Goal: Information Seeking & Learning: Learn about a topic

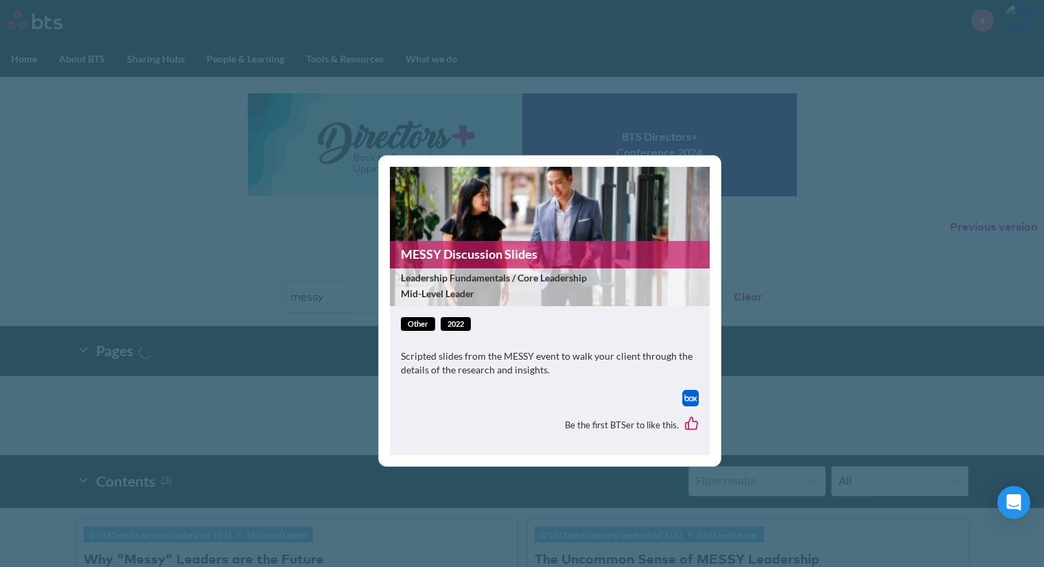
scroll to position [406, 0]
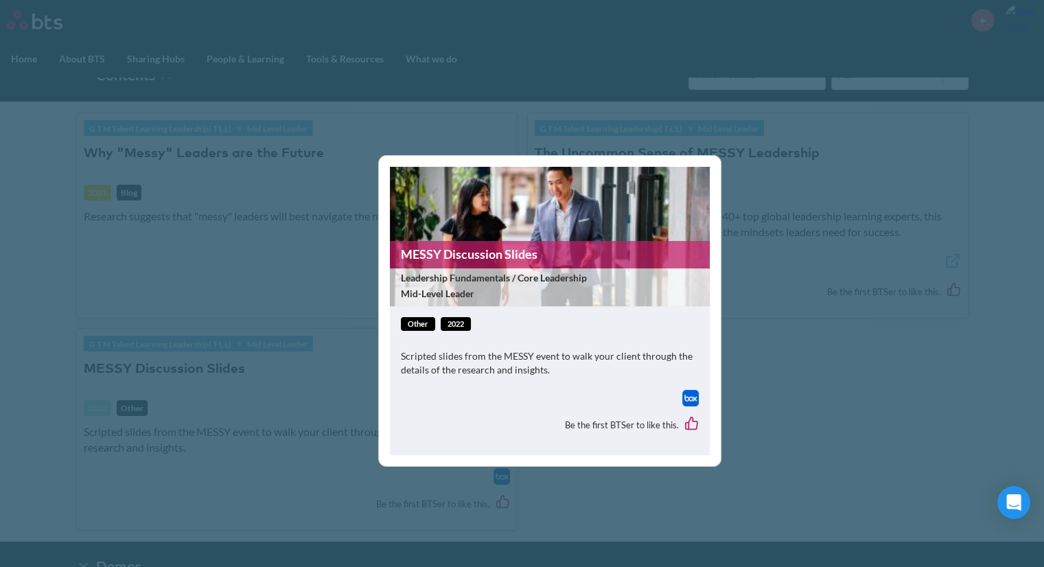
click at [789, 390] on div "MESSY Discussion Slides Leadership Fundamentals / Core Leadership Mid-Level Lea…" at bounding box center [522, 283] width 1044 height 567
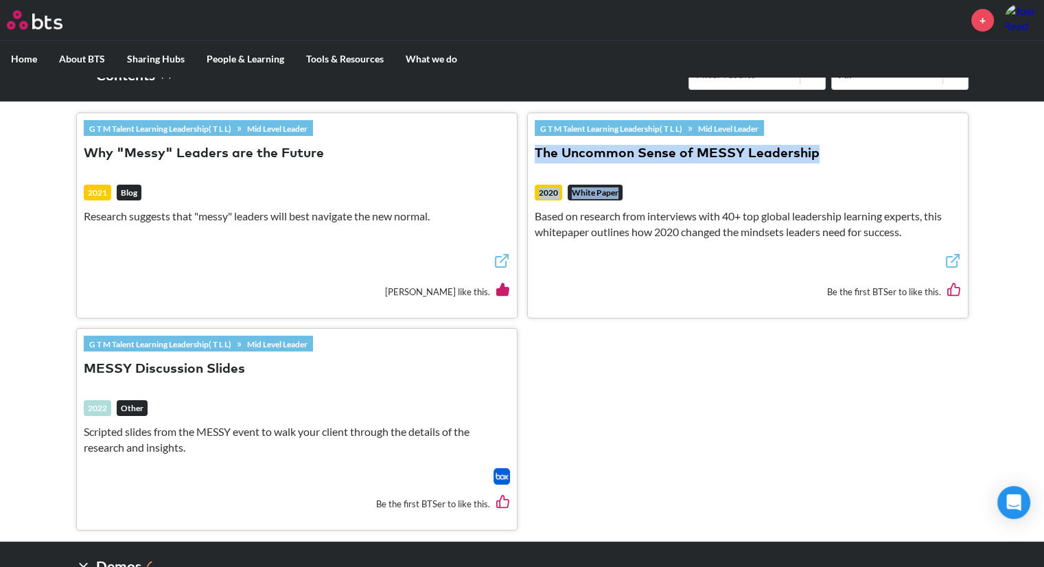
drag, startPoint x: 542, startPoint y: 137, endPoint x: 865, endPoint y: 205, distance: 329.7
click at [865, 205] on header "G T M Talent Learning Leadership( T L L) » Mid Level Leader The Uncommon Sense …" at bounding box center [748, 186] width 426 height 133
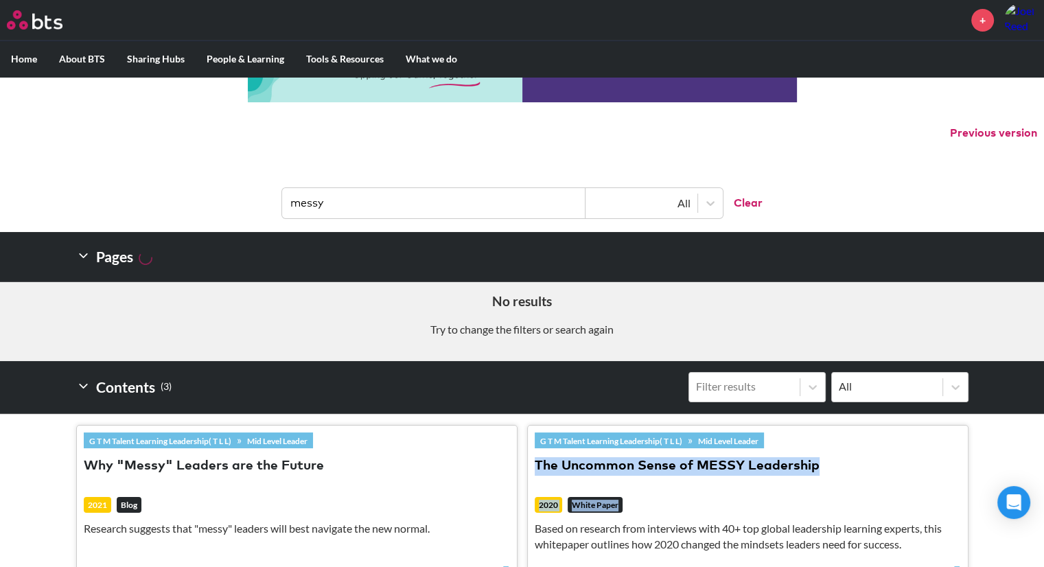
scroll to position [0, 0]
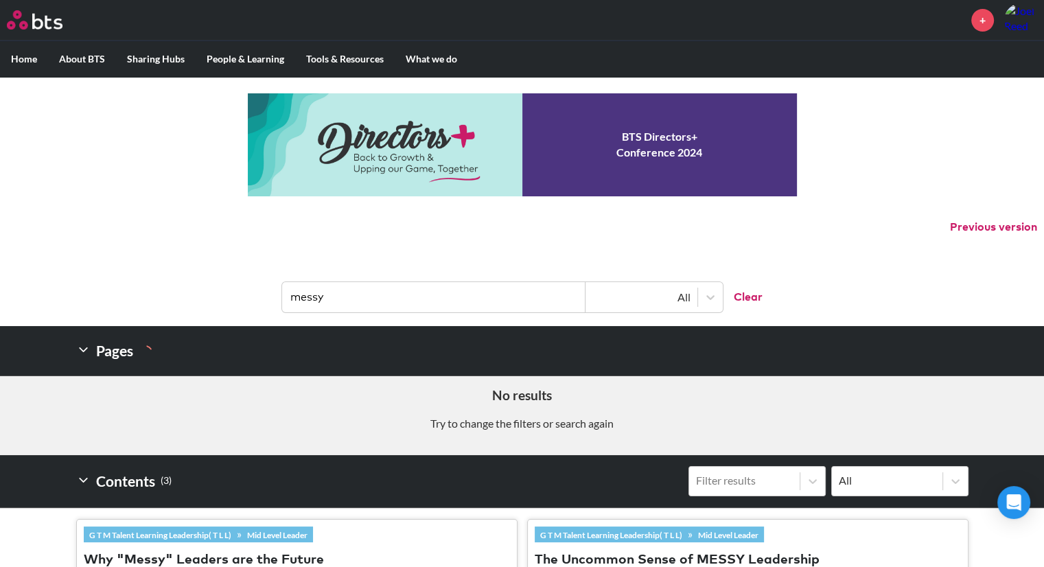
drag, startPoint x: 371, startPoint y: 294, endPoint x: 203, endPoint y: 301, distance: 168.3
click at [203, 301] on header "messy All Clear" at bounding box center [522, 290] width 1044 height 71
type input "symphony"
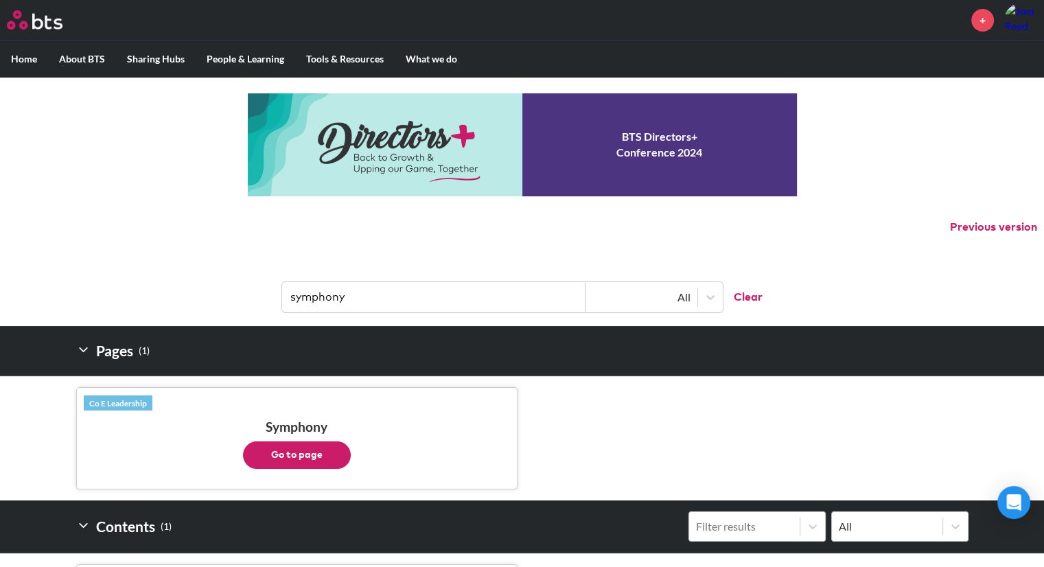
click at [300, 446] on button "Go to page" at bounding box center [297, 454] width 108 height 27
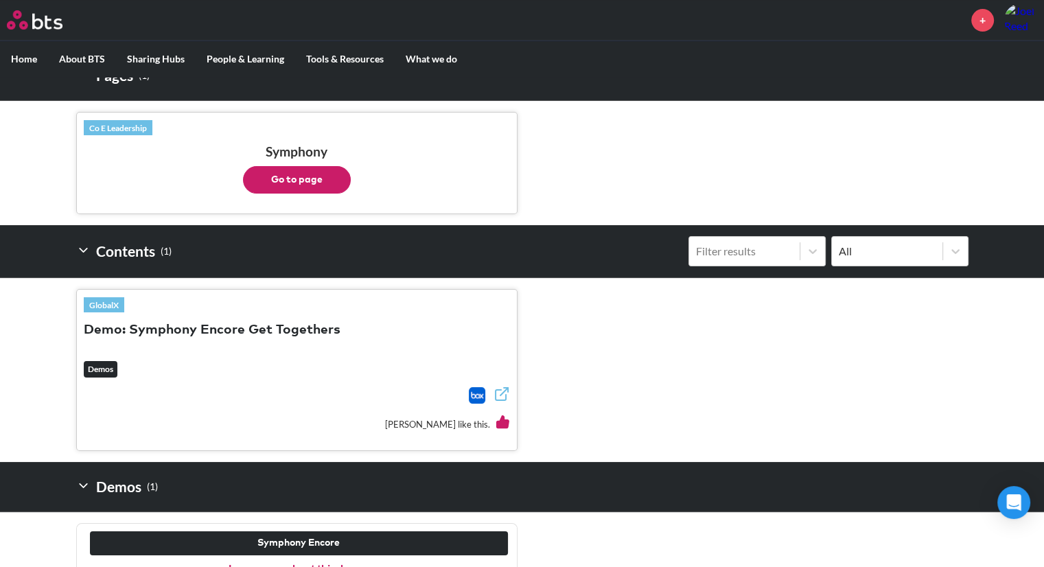
scroll to position [299, 0]
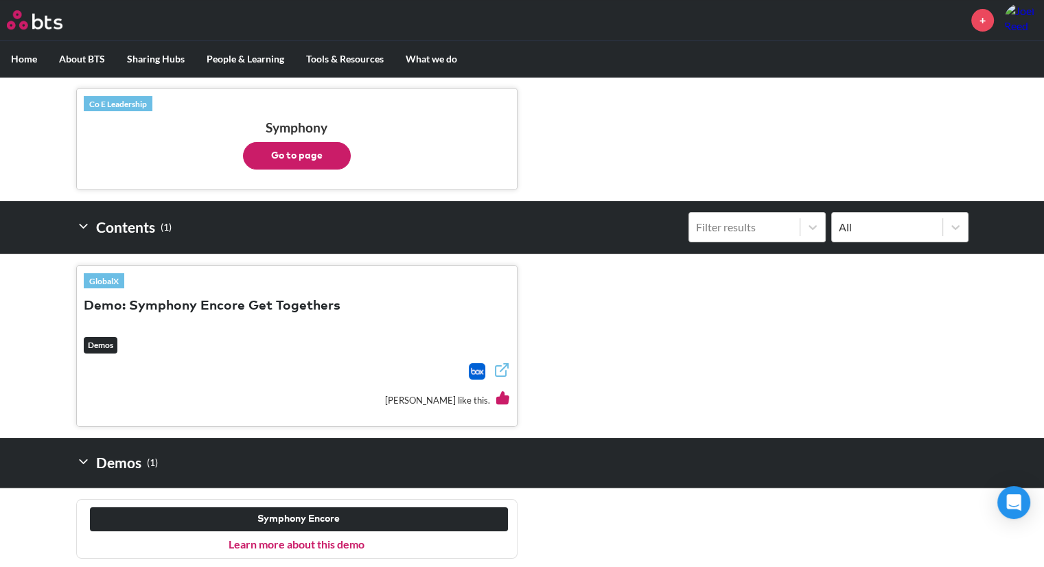
click at [253, 303] on button "Demo: Symphony Encore Get Togethers" at bounding box center [212, 306] width 257 height 19
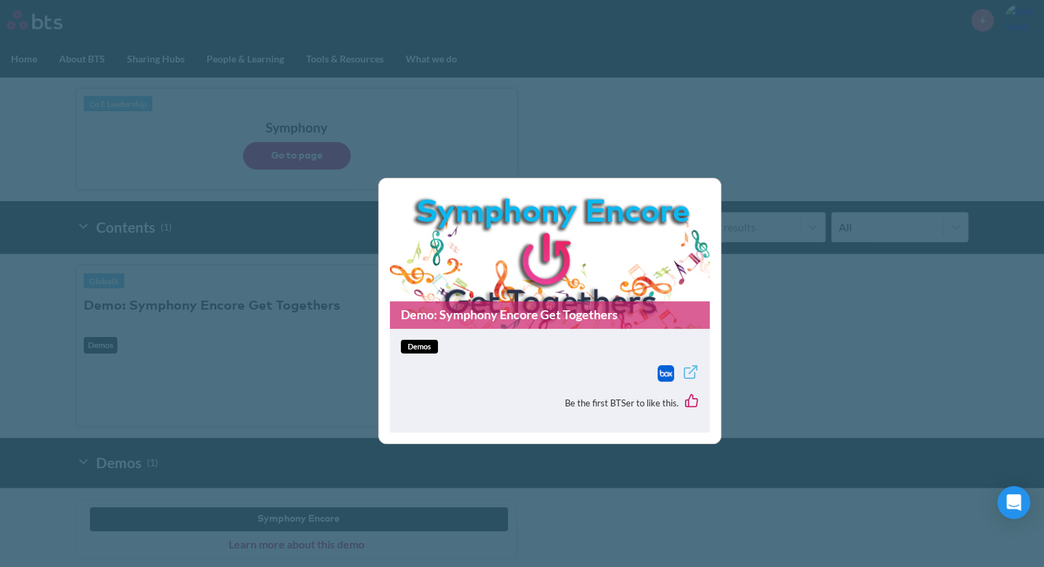
click at [486, 316] on link "Demo: Symphony Encore Get Togethers" at bounding box center [550, 314] width 320 height 27
click at [689, 149] on div "Demo: Symphony Encore Get Togethers demos Be the first BTSer to like this." at bounding box center [522, 283] width 1044 height 567
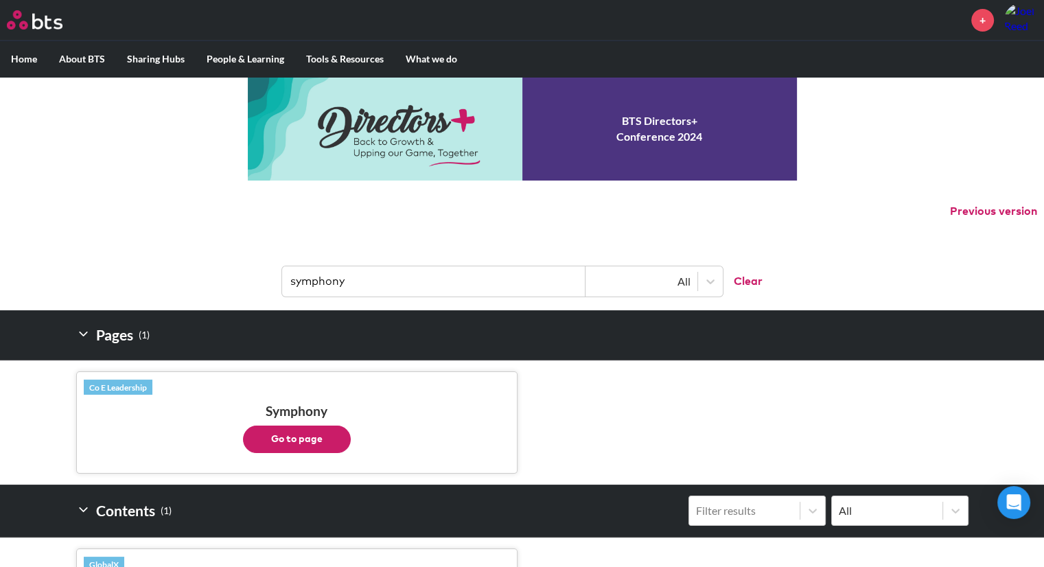
scroll to position [0, 0]
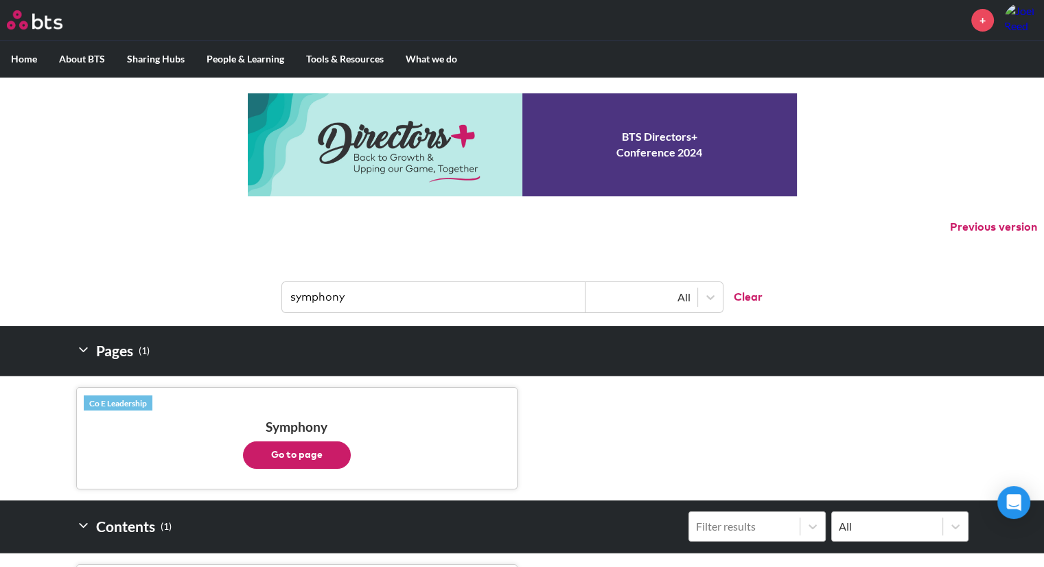
click at [349, 297] on input "symphony" at bounding box center [433, 297] width 303 height 30
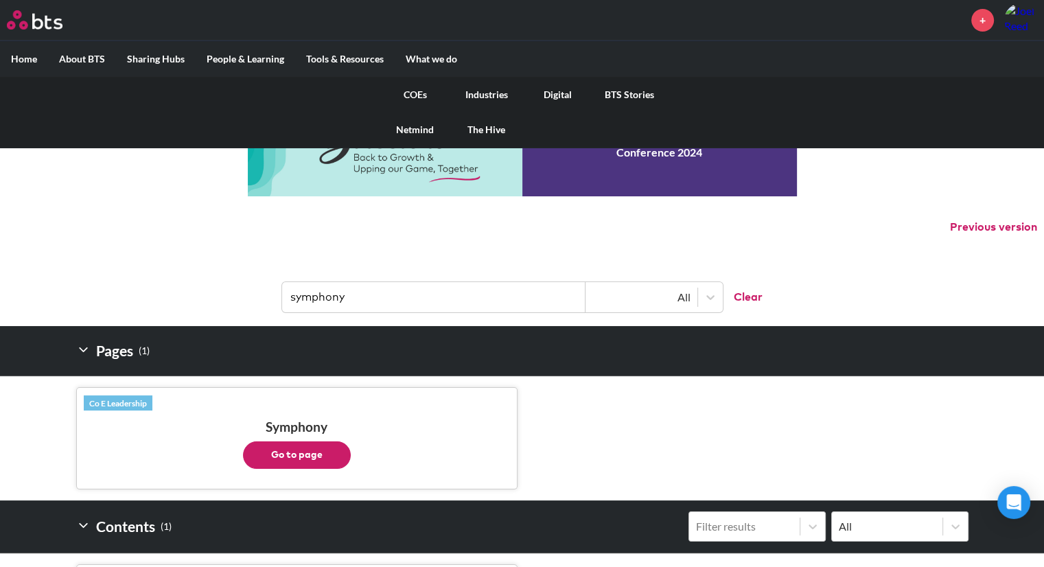
click at [412, 97] on link "COEs" at bounding box center [415, 95] width 71 height 36
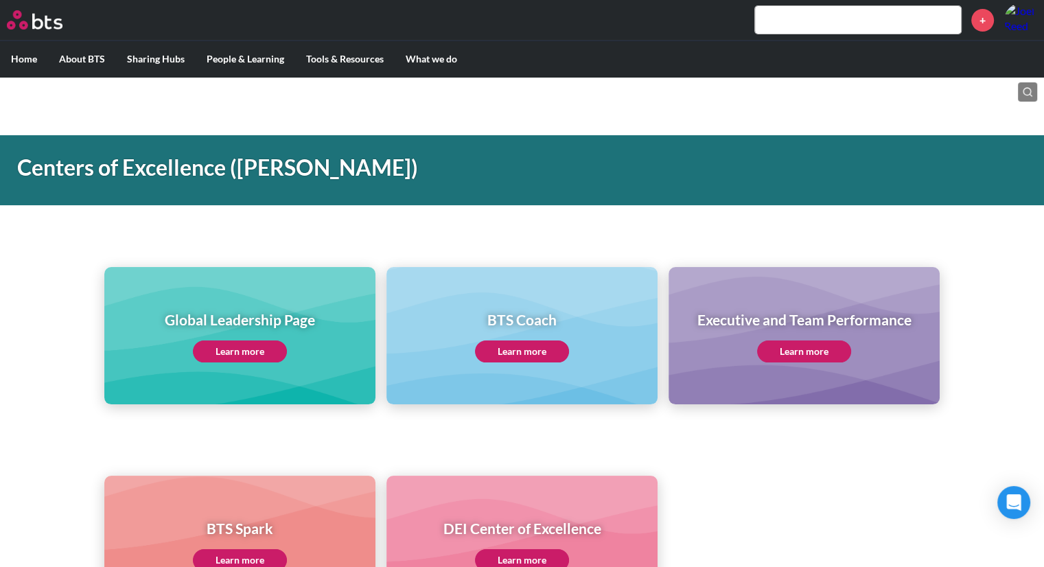
click at [235, 351] on link "Learn more" at bounding box center [240, 351] width 94 height 22
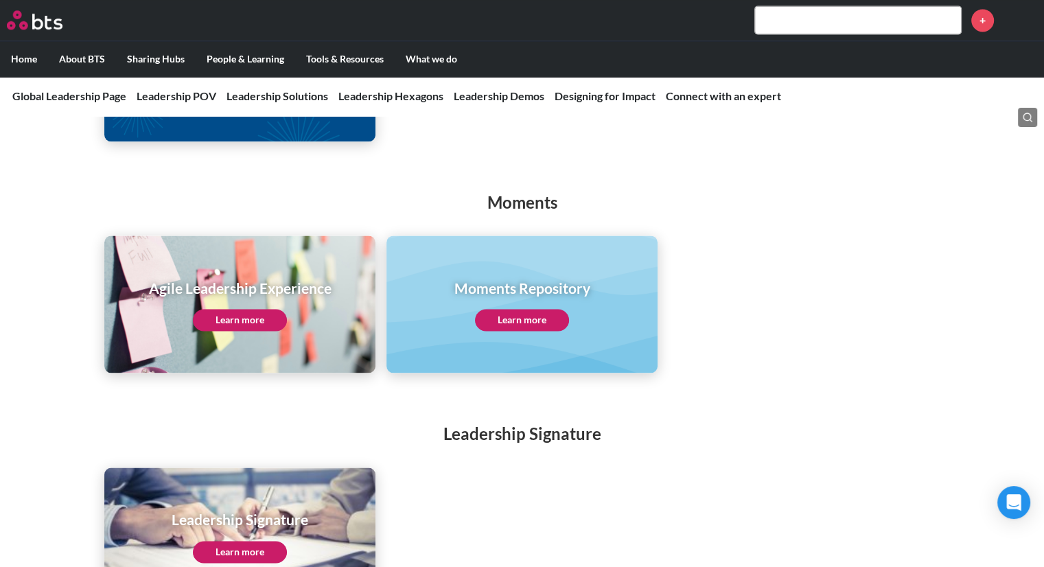
scroll to position [2479, 0]
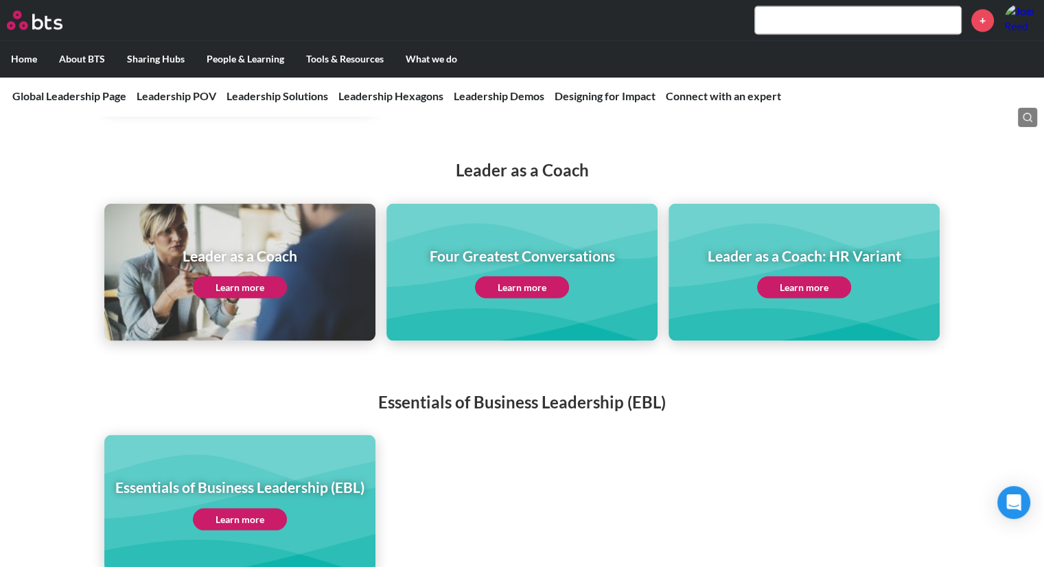
click at [250, 276] on link "Learn more" at bounding box center [240, 287] width 94 height 22
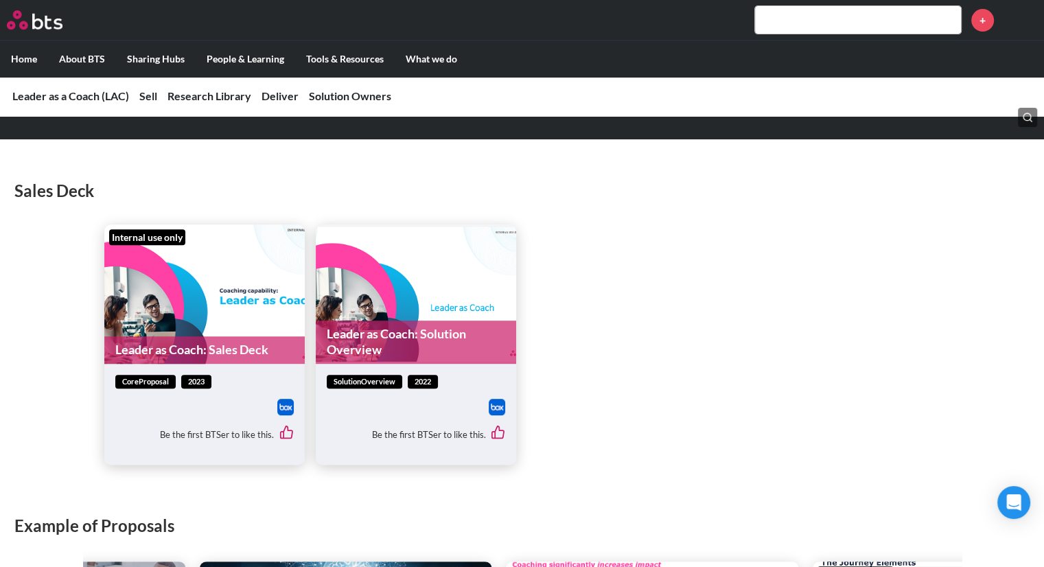
scroll to position [631, 0]
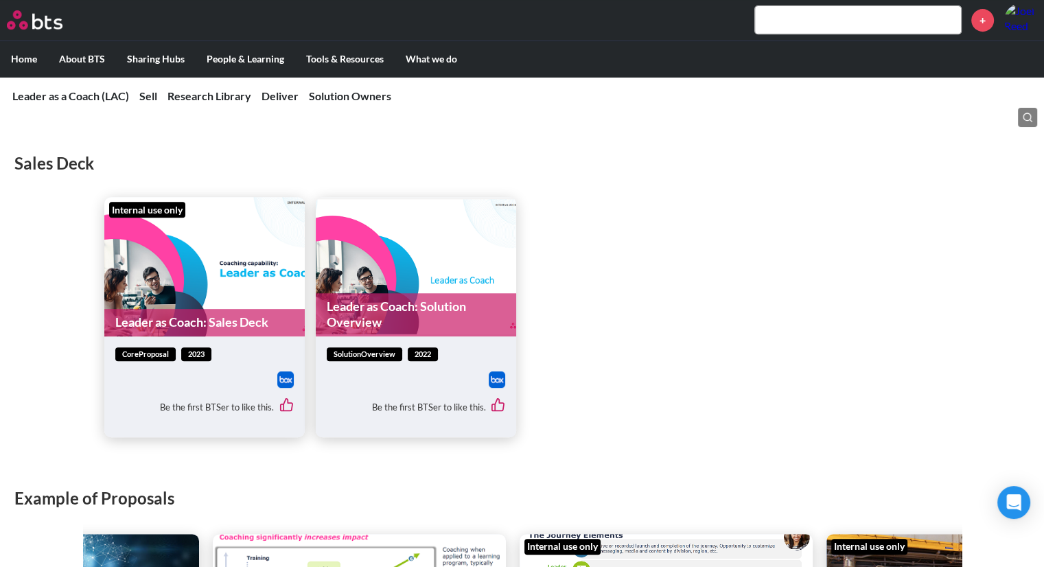
click at [202, 320] on link "Leader as Coach: Sales Deck" at bounding box center [204, 322] width 200 height 27
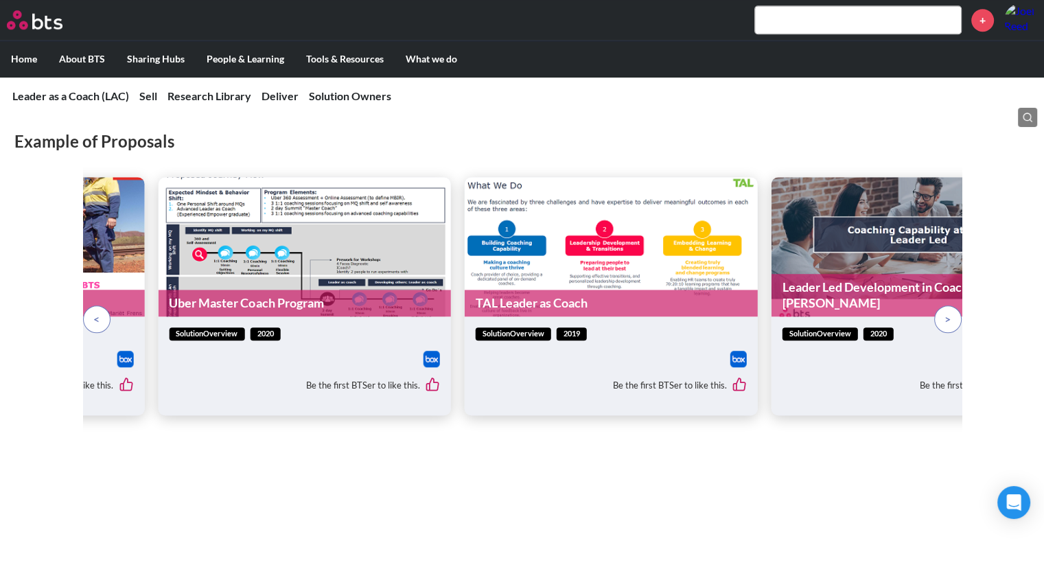
scroll to position [1016, 0]
